Goal: Task Accomplishment & Management: Manage account settings

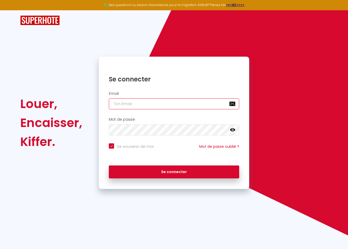
type input "[EMAIL_ADDRESS][DOMAIN_NAME]"
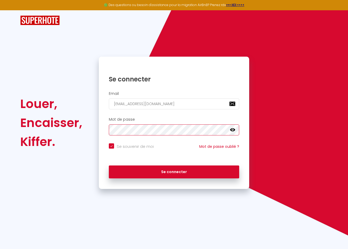
click at [174, 171] on button "Se connecter" at bounding box center [174, 171] width 130 height 13
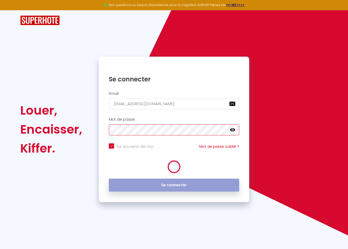
checkbox input "true"
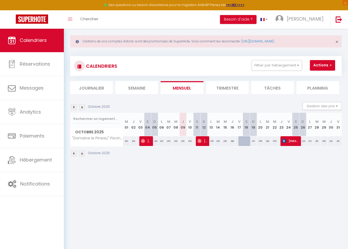
scroll to position [7, 0]
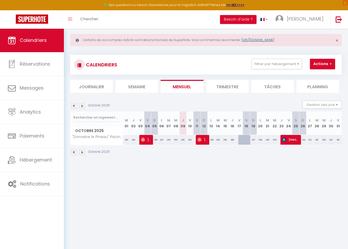
click at [260, 39] on link "[URL][DOMAIN_NAME]" at bounding box center [258, 40] width 33 height 4
click at [315, 18] on span "[PERSON_NAME]" at bounding box center [305, 19] width 37 height 7
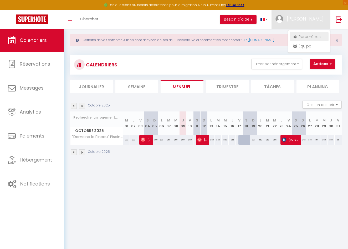
click at [307, 37] on link "Paramètres" at bounding box center [309, 36] width 39 height 9
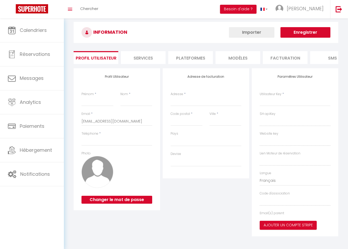
type input "[PERSON_NAME]"
type input "pajot"
type input "0651101727"
type input "SAS Holy Time, [STREET_ADDRESS]"
type input "37000"
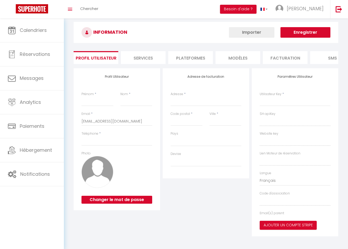
type input "Tours"
type input "mXFPKiSEIpf4KotCutKNaJ3OD"
type input "BNglb2jojTvJ3WqwNpWfBxEPJ"
type input "[URL][DOMAIN_NAME]"
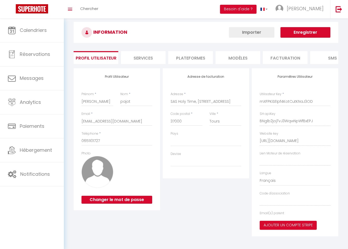
select select "1"
select select "28"
select select "fr"
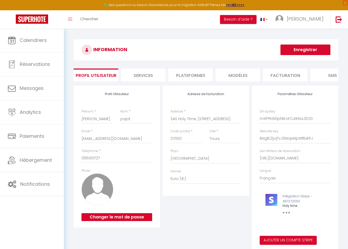
click at [191, 76] on li "Plateformes" at bounding box center [190, 74] width 45 height 13
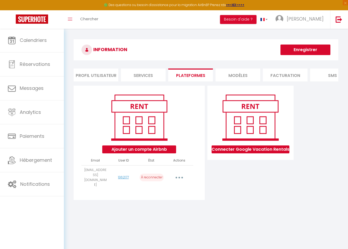
click at [180, 177] on icon "button" at bounding box center [180, 178] width 2 height 2
click at [151, 204] on link "Reconnecter le compte" at bounding box center [156, 208] width 58 height 9
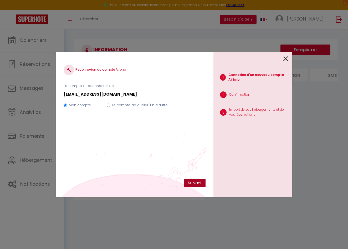
click at [193, 181] on button "Suivant" at bounding box center [195, 182] width 22 height 9
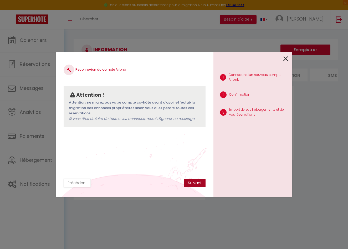
click at [195, 182] on button "Suivant" at bounding box center [195, 182] width 22 height 9
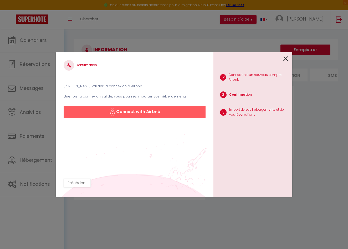
click at [137, 112] on button "Connect with Airbnb" at bounding box center [135, 111] width 142 height 13
click at [141, 112] on button "Connect with Airbnb" at bounding box center [135, 111] width 142 height 13
click at [286, 59] on icon at bounding box center [286, 59] width 5 height 8
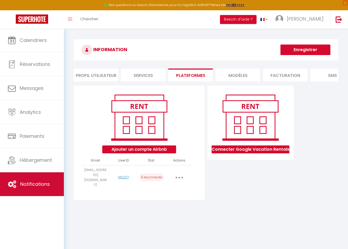
click at [27, 179] on link "Notifications" at bounding box center [32, 184] width 64 height 24
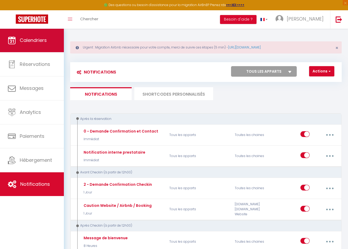
click at [27, 43] on span "Calendriers" at bounding box center [33, 40] width 27 height 7
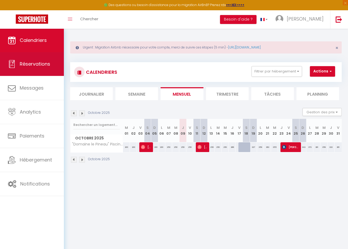
click at [28, 64] on span "Réservations" at bounding box center [35, 64] width 31 height 7
select select "not_cancelled"
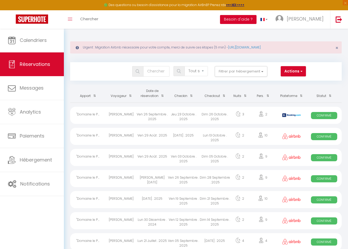
click at [257, 19] on button "Besoin d'aide ?" at bounding box center [238, 19] width 37 height 9
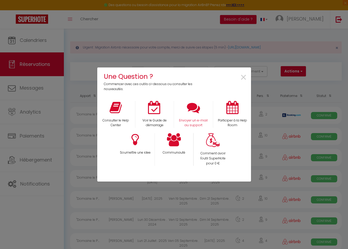
click at [190, 109] on icon at bounding box center [193, 107] width 13 height 13
